Goal: Download file/media

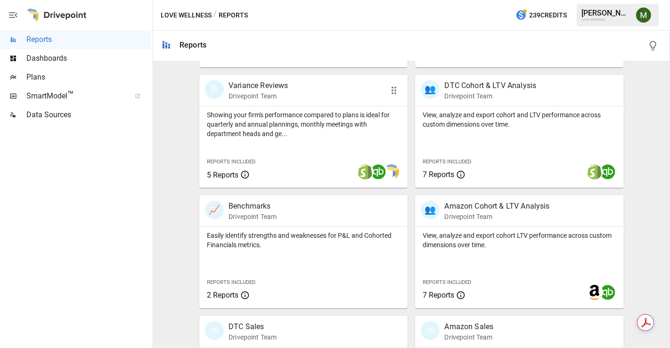
scroll to position [314, 0]
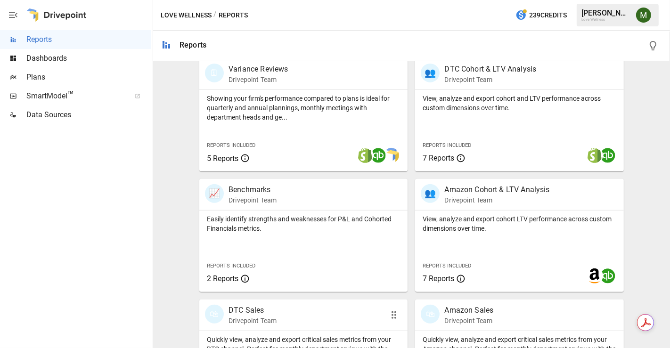
click at [227, 315] on div "🛍 DTC Sales Drivepoint Team" at bounding box center [287, 315] width 164 height 21
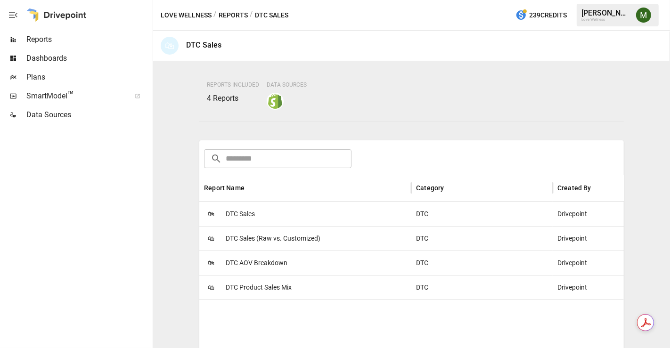
scroll to position [75, 0]
click at [259, 212] on div "🛍 DTC Sales" at bounding box center [305, 213] width 212 height 24
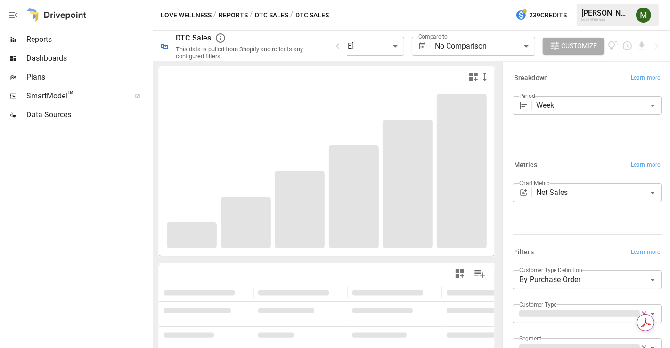
click at [263, 15] on button "DTC Sales" at bounding box center [271, 15] width 33 height 12
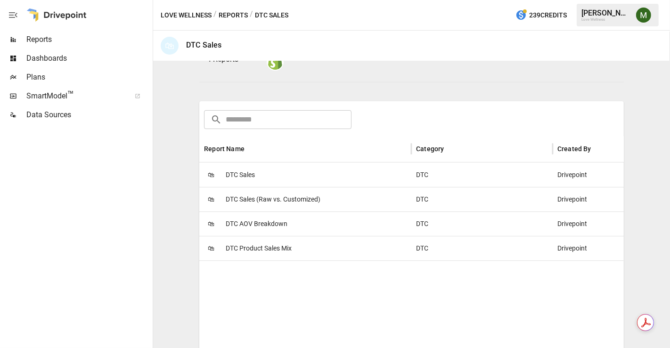
scroll to position [113, 0]
click at [260, 250] on span "DTC Product Sales Mix" at bounding box center [259, 250] width 66 height 24
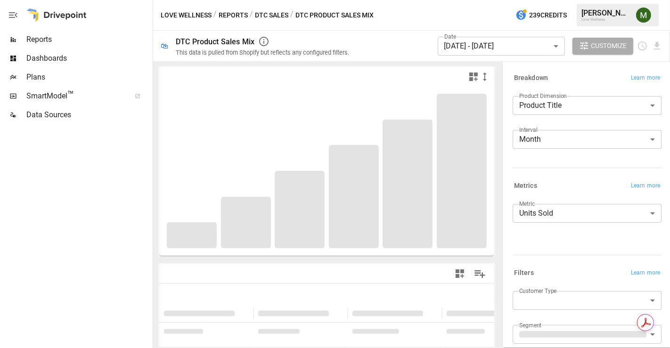
click at [582, 0] on body "**********" at bounding box center [335, 0] width 670 height 0
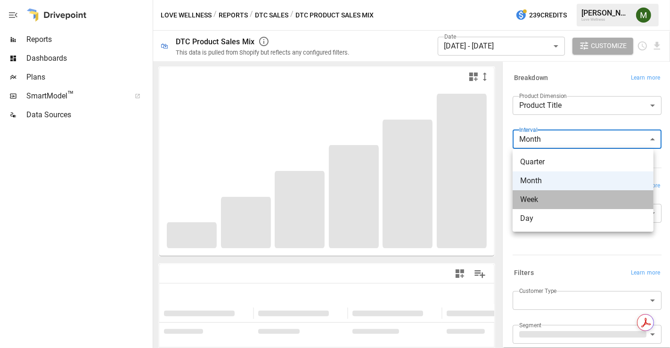
click at [571, 200] on span "Week" at bounding box center [583, 199] width 126 height 11
type input "****"
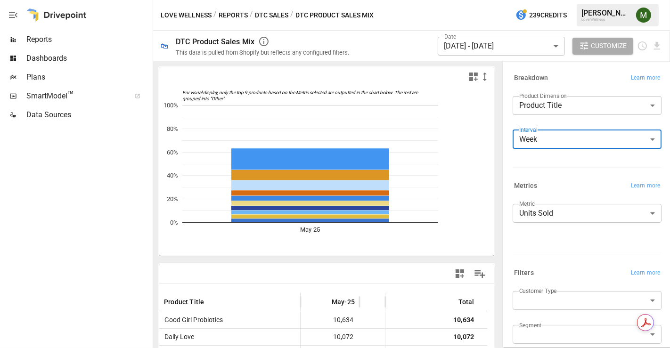
click at [522, 0] on body "Reports Dashboards Plans SmartModel ™ Data Sources Love Wellness / Reports / DT…" at bounding box center [335, 0] width 670 height 0
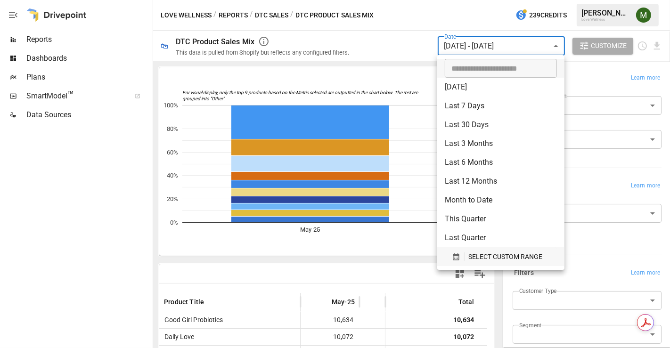
click at [456, 256] on icon "button" at bounding box center [456, 256] width 6 height 7
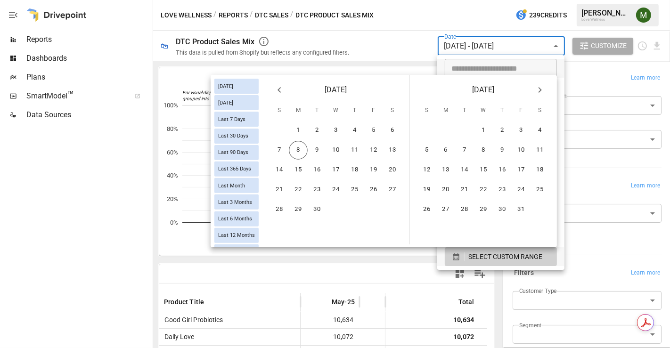
click at [279, 92] on icon "Previous month" at bounding box center [279, 89] width 11 height 11
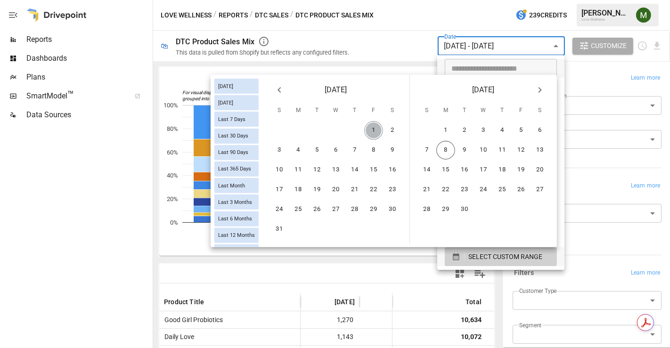
click at [371, 122] on button "1" at bounding box center [373, 130] width 19 height 19
click at [282, 145] on button "3" at bounding box center [279, 150] width 19 height 19
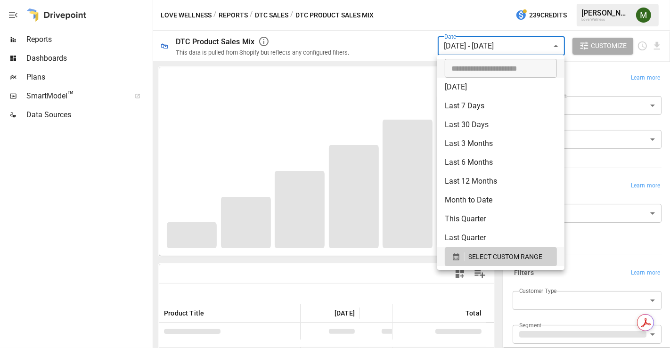
click at [448, 41] on div at bounding box center [335, 174] width 670 height 348
click at [448, 0] on body "Reports Dashboards Plans SmartModel ™ Data Sources Love Wellness / Reports / DT…" at bounding box center [335, 0] width 670 height 0
click at [453, 254] on icon "button" at bounding box center [456, 256] width 6 height 7
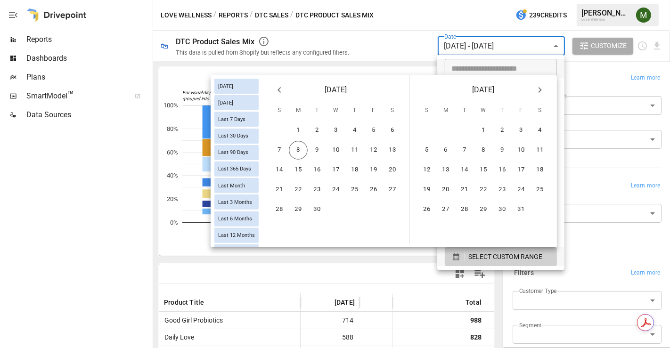
click at [276, 88] on icon "Previous month" at bounding box center [279, 89] width 11 height 11
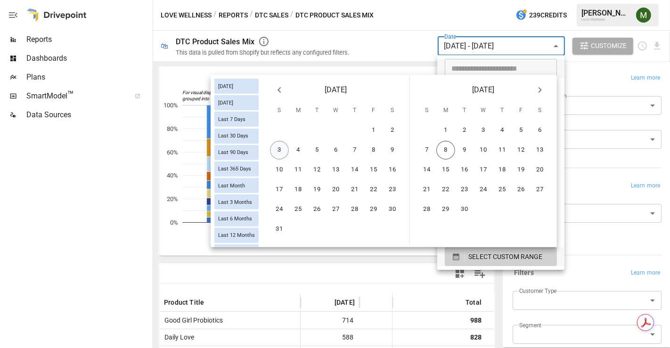
click at [279, 152] on button "3" at bounding box center [279, 150] width 19 height 19
click at [543, 126] on button "6" at bounding box center [540, 130] width 19 height 19
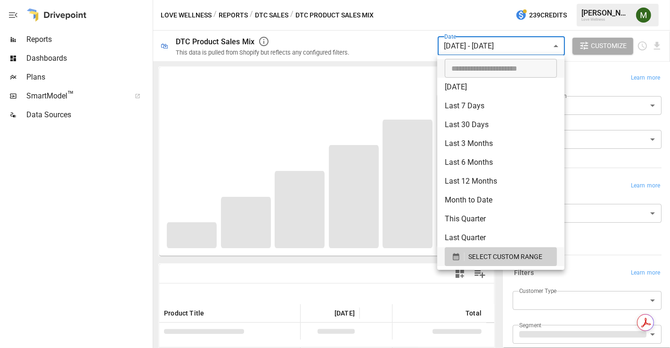
click at [401, 24] on div at bounding box center [335, 174] width 670 height 348
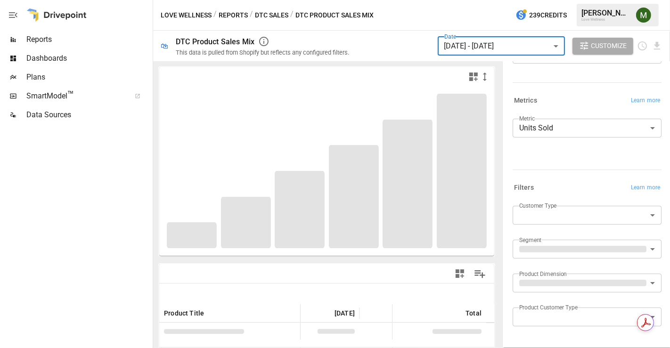
scroll to position [86, 0]
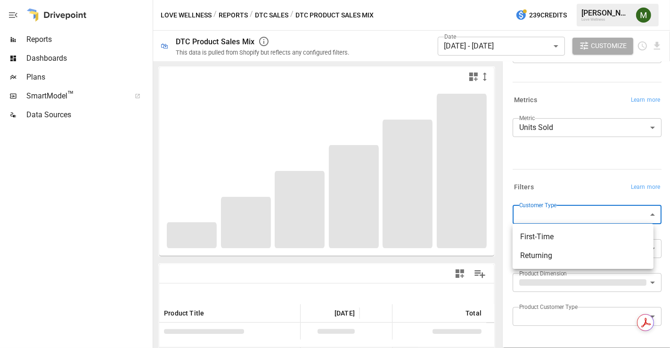
click at [554, 0] on body "Reports Dashboards Plans SmartModel ™ Data Sources Love Wellness / Reports / DT…" at bounding box center [335, 0] width 670 height 0
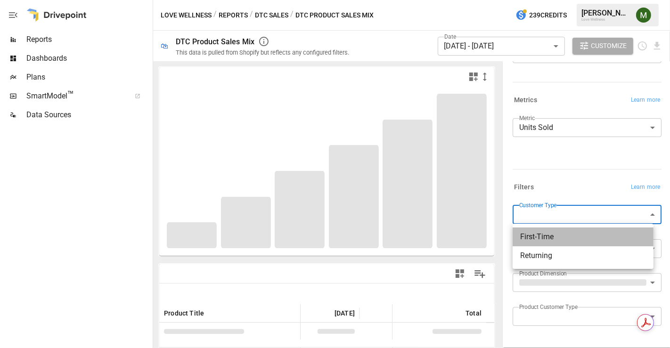
click at [547, 236] on span "First-Time" at bounding box center [583, 236] width 126 height 11
type input "**********"
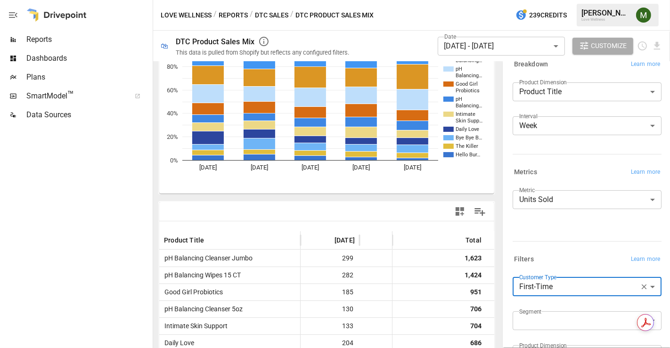
scroll to position [13, 0]
click at [658, 44] on icon "Download report" at bounding box center [657, 46] width 6 height 8
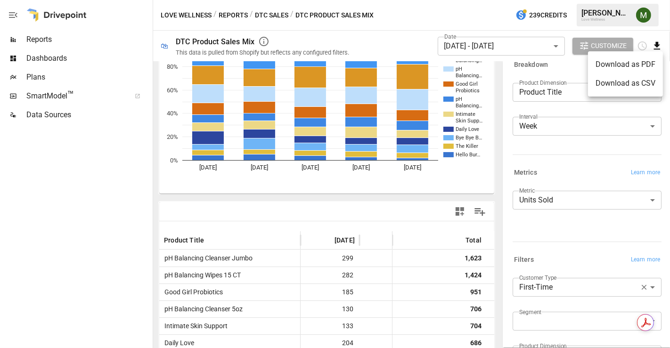
click at [625, 82] on li "Download as CSV" at bounding box center [625, 83] width 75 height 19
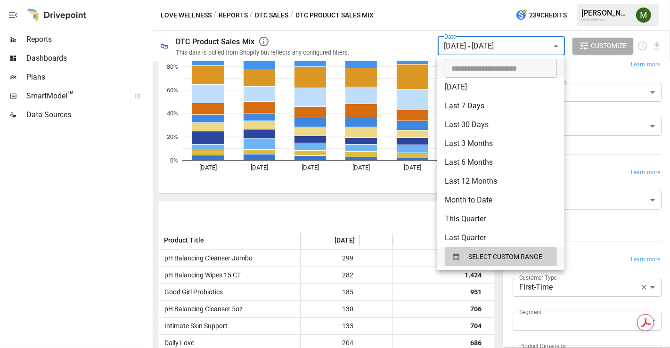
click at [531, 0] on body "Reports Dashboards Plans SmartModel ™ Data Sources Love Wellness / Reports / DT…" at bounding box center [335, 0] width 670 height 0
click at [453, 260] on icon "button" at bounding box center [456, 256] width 6 height 7
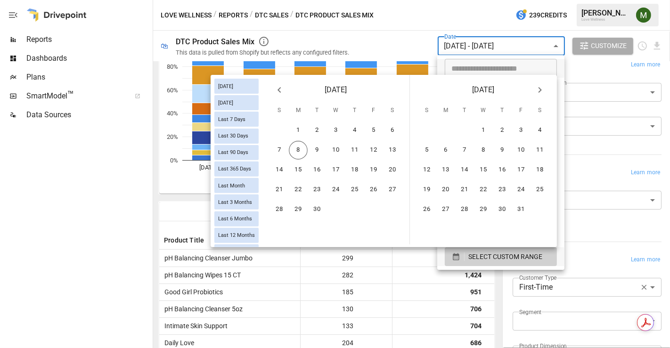
click at [277, 90] on icon "Previous month" at bounding box center [279, 89] width 11 height 11
click at [367, 128] on button "1" at bounding box center [373, 130] width 19 height 19
click at [537, 129] on button "6" at bounding box center [540, 130] width 19 height 19
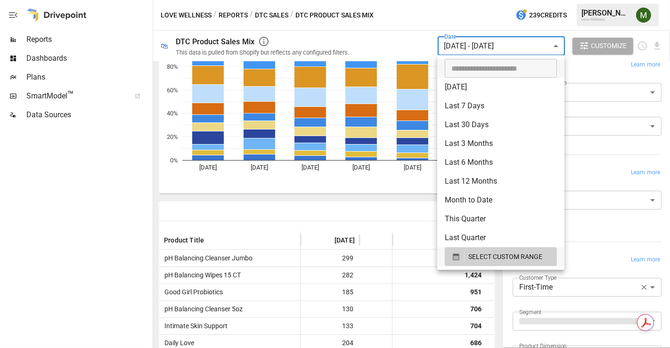
scroll to position [222, 0]
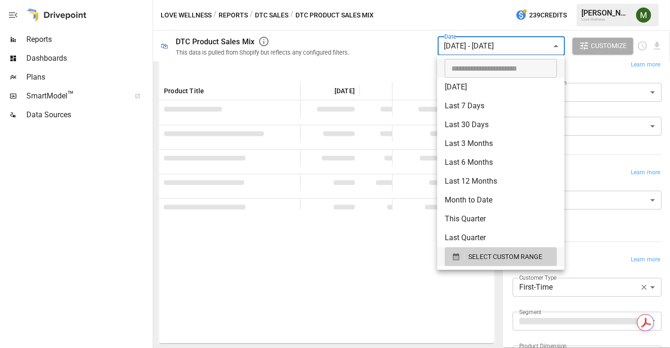
click at [655, 45] on div at bounding box center [335, 174] width 670 height 348
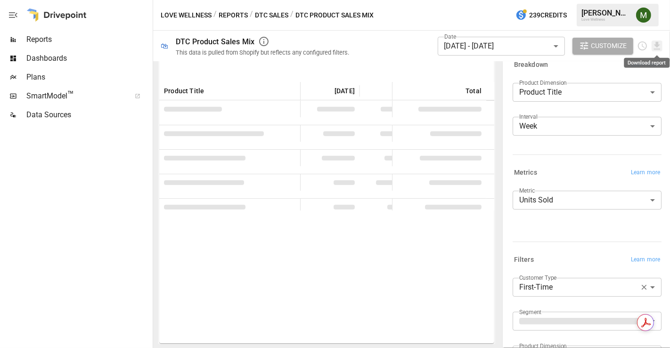
click at [655, 45] on icon "Download report" at bounding box center [657, 46] width 6 height 8
click at [637, 77] on li "Download as CSV" at bounding box center [625, 83] width 75 height 19
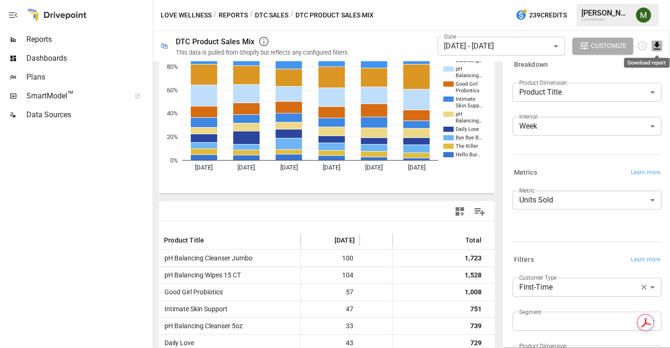
click at [655, 49] on icon "Download report" at bounding box center [657, 46] width 6 height 8
click at [634, 83] on li "Download as CSV" at bounding box center [625, 83] width 75 height 19
